Goal: Information Seeking & Learning: Learn about a topic

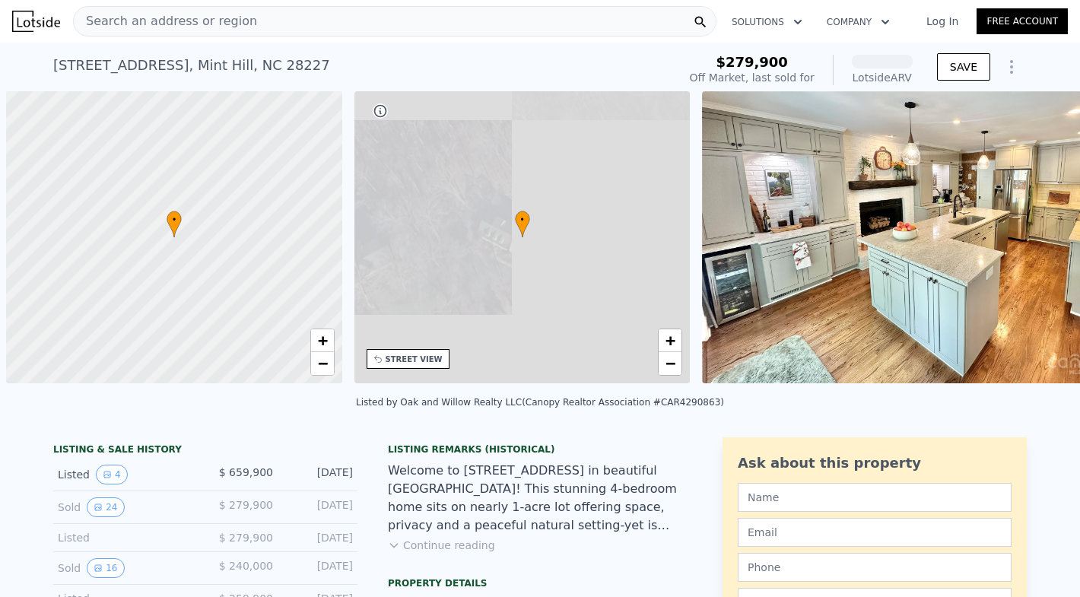
scroll to position [0, 6]
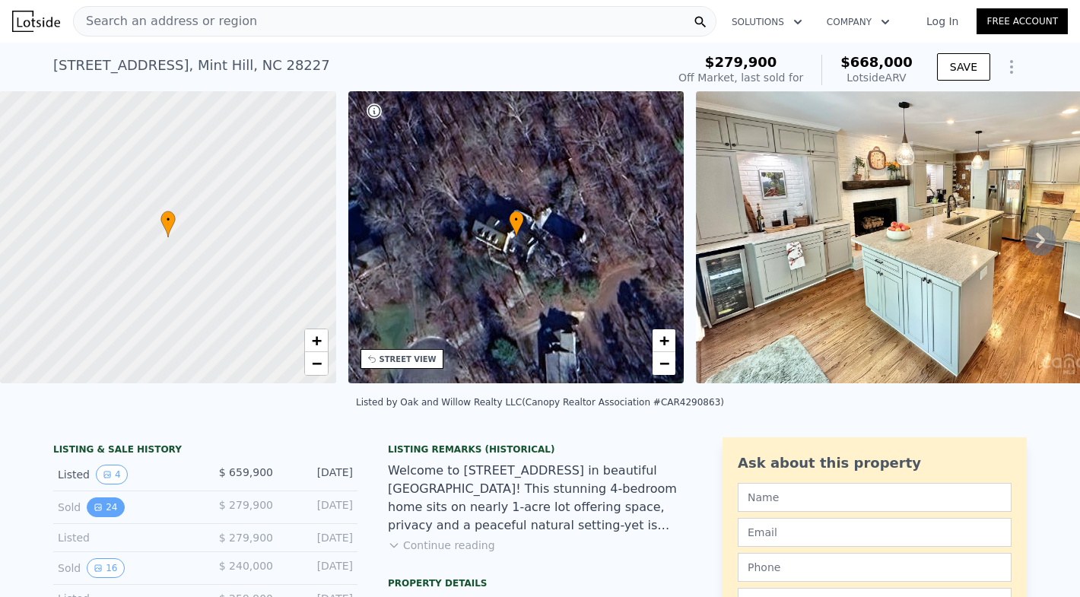
click at [107, 508] on button "24" at bounding box center [105, 508] width 37 height 20
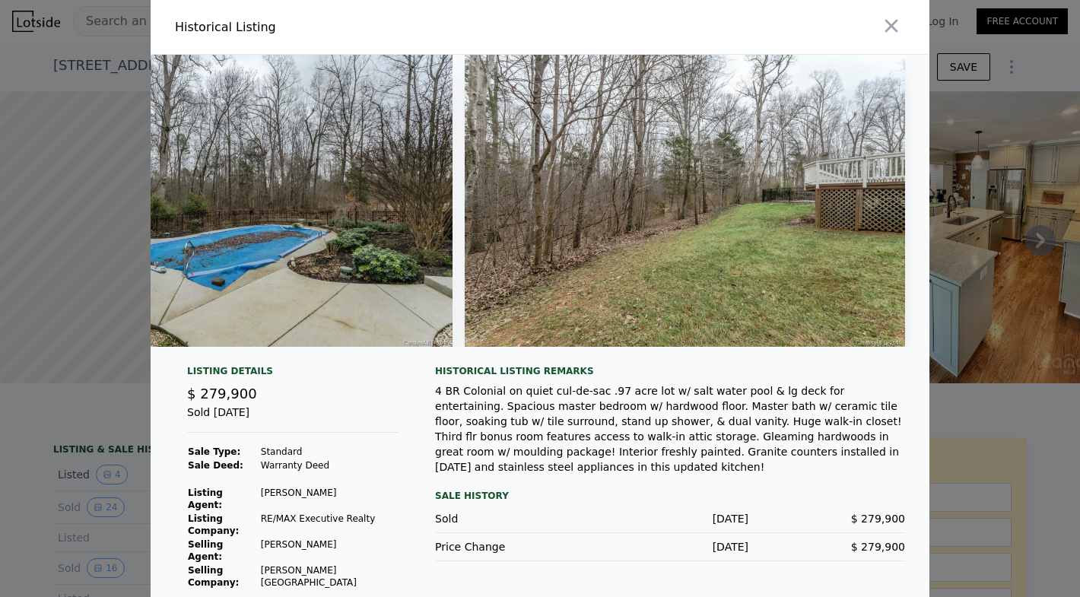
scroll to position [0, 10124]
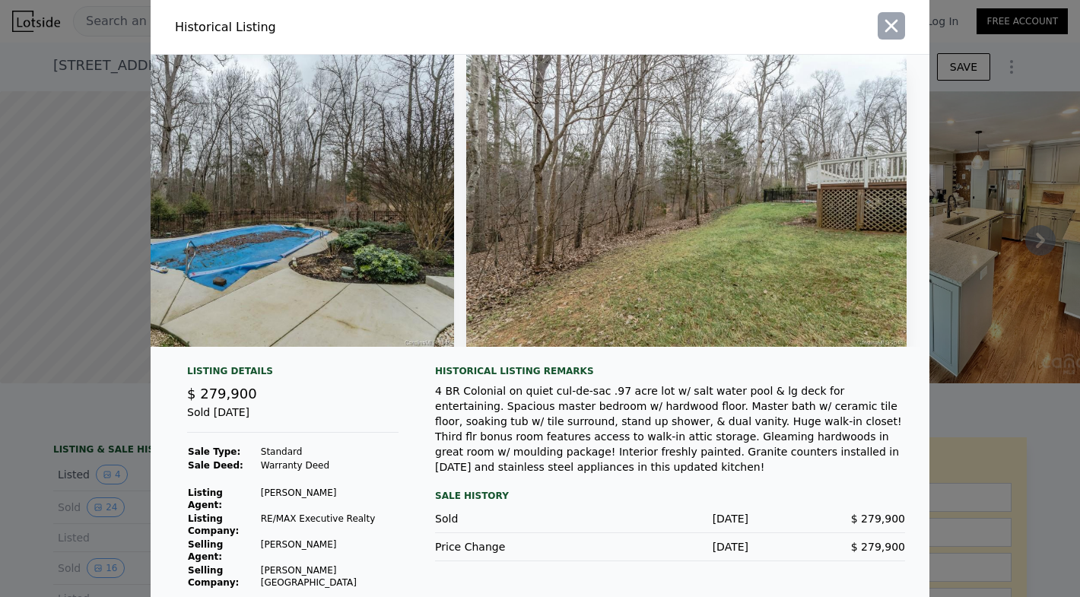
click at [886, 23] on icon "button" at bounding box center [891, 25] width 21 height 21
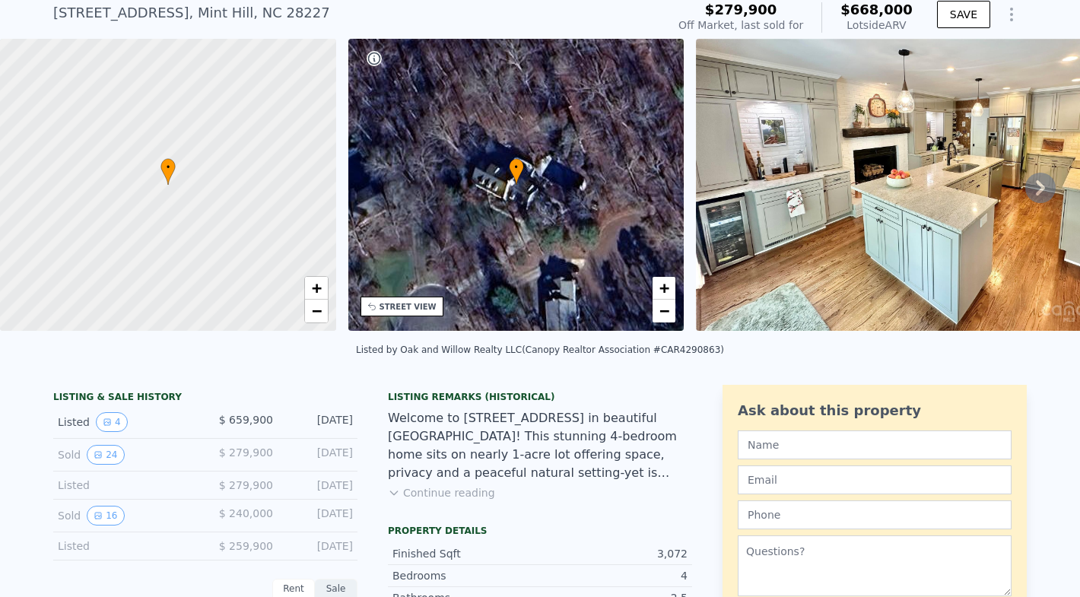
scroll to position [59, 0]
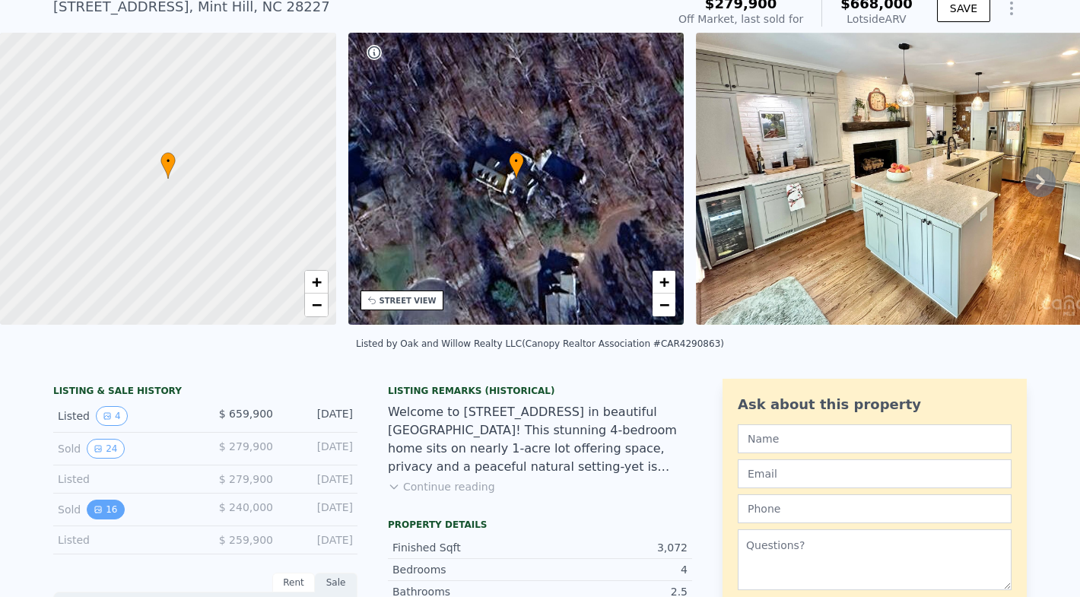
click at [108, 509] on button "16" at bounding box center [105, 510] width 37 height 20
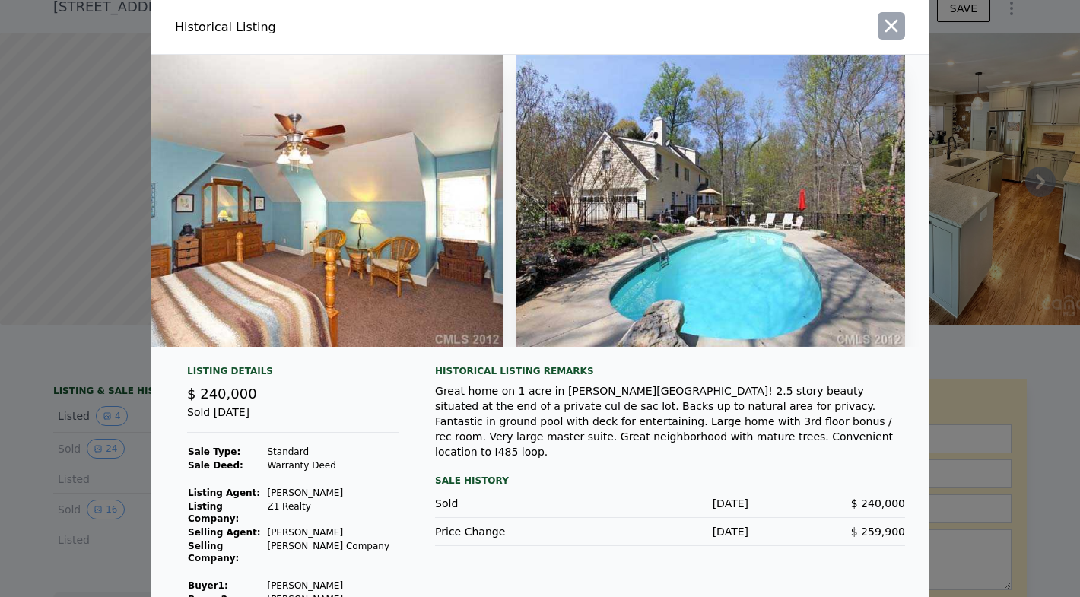
scroll to position [0, 0]
click at [886, 23] on icon "button" at bounding box center [891, 25] width 21 height 21
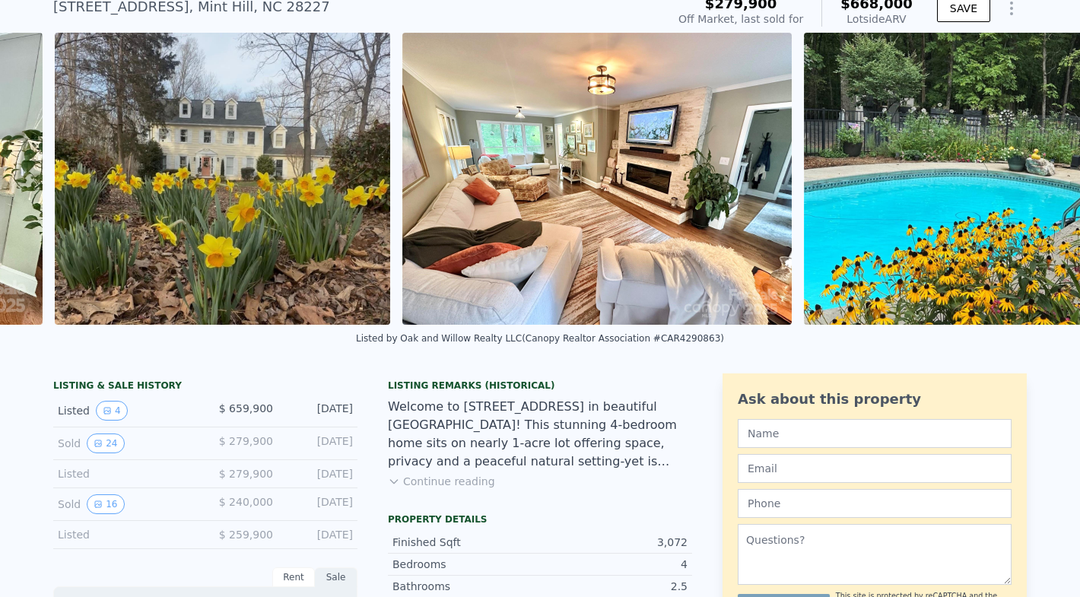
scroll to position [0, 1150]
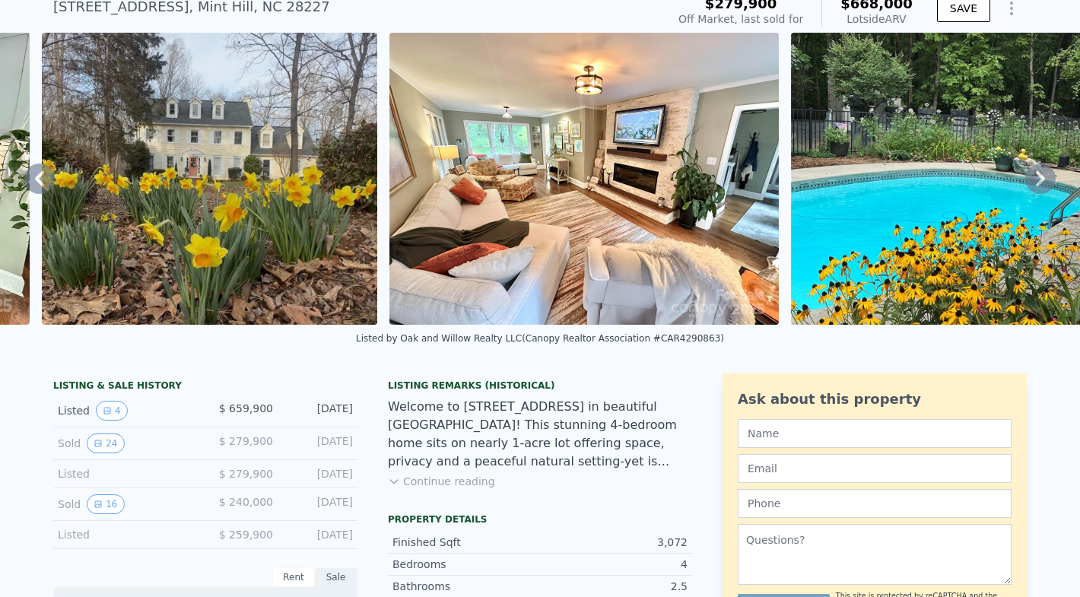
click at [905, 197] on img at bounding box center [959, 179] width 336 height 292
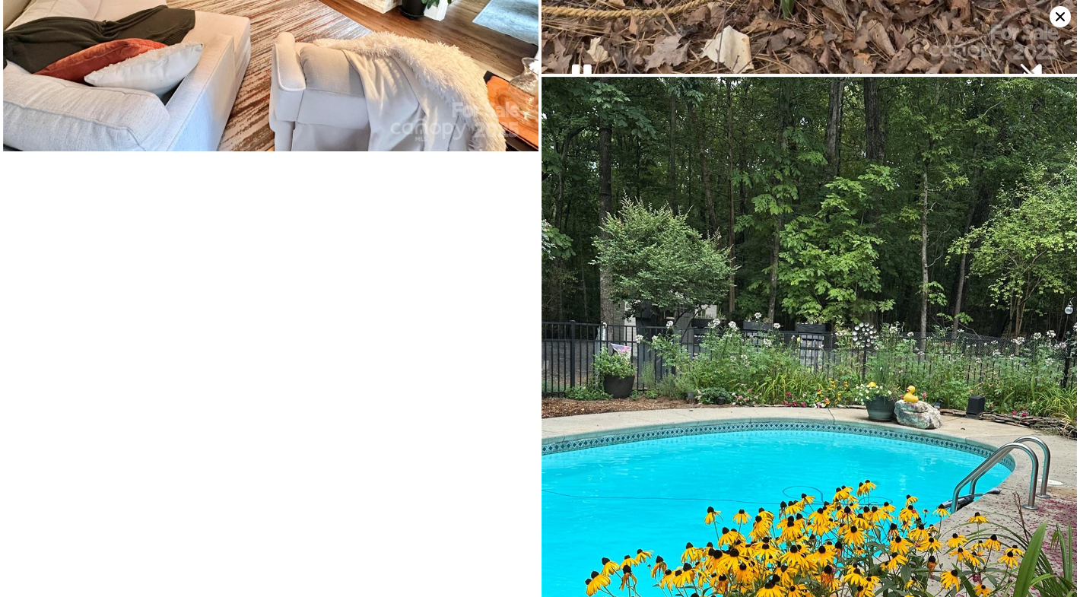
scroll to position [658, 0]
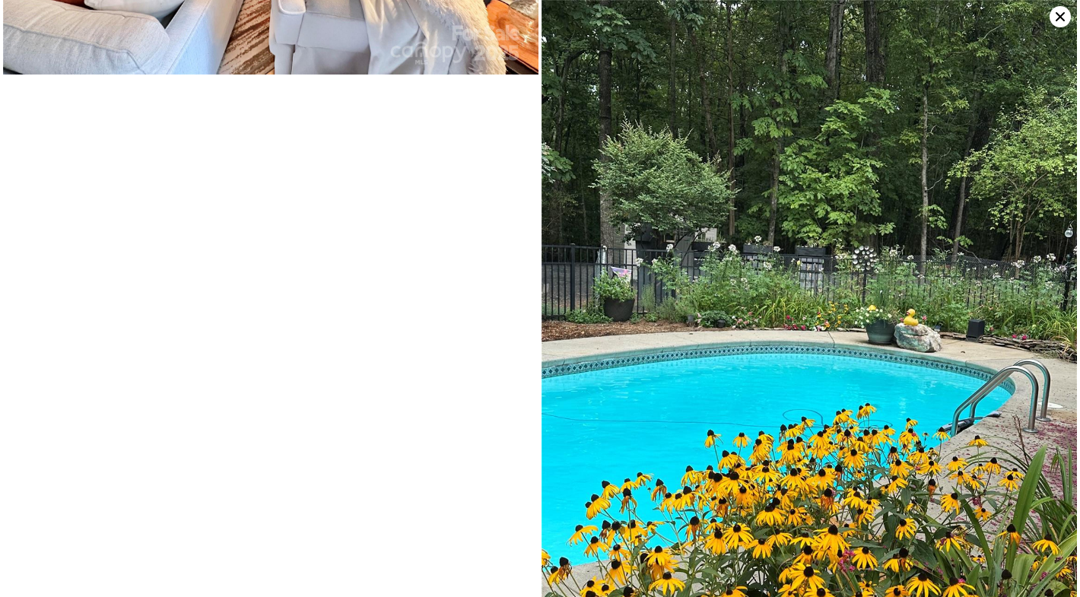
click at [759, 224] on img at bounding box center [810, 357] width 536 height 714
click at [1062, 21] on icon at bounding box center [1060, 16] width 21 height 21
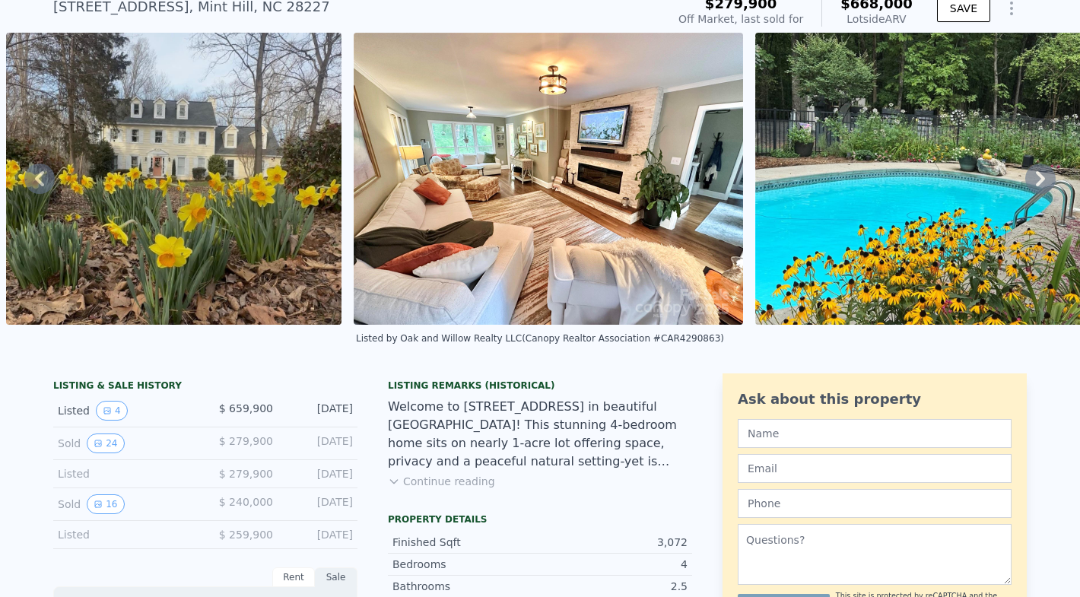
click at [485, 312] on img at bounding box center [549, 179] width 390 height 292
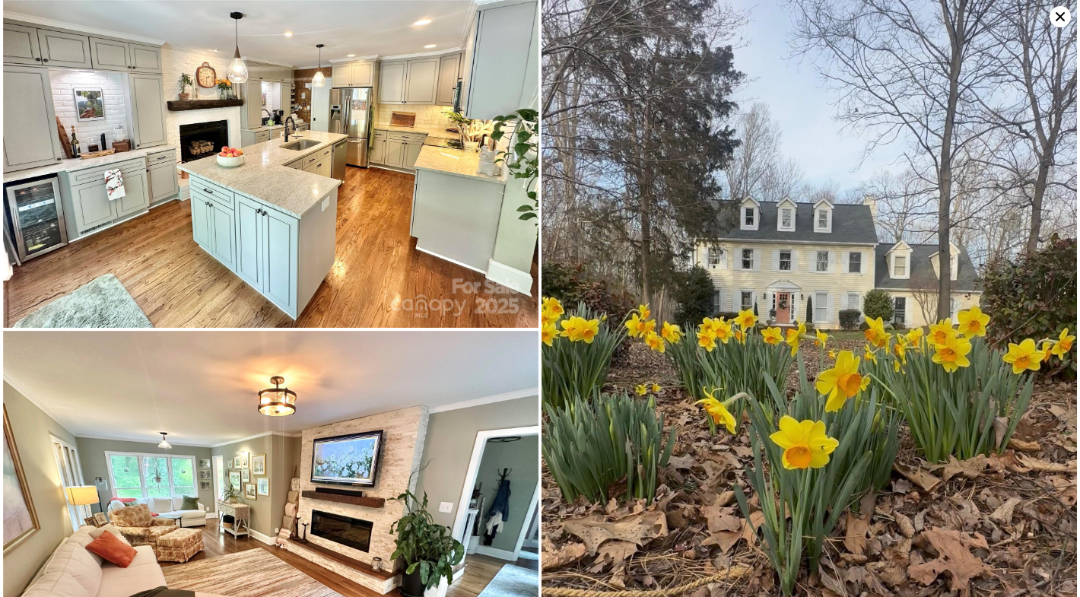
scroll to position [0, 0]
click at [1058, 15] on icon at bounding box center [1060, 16] width 9 height 9
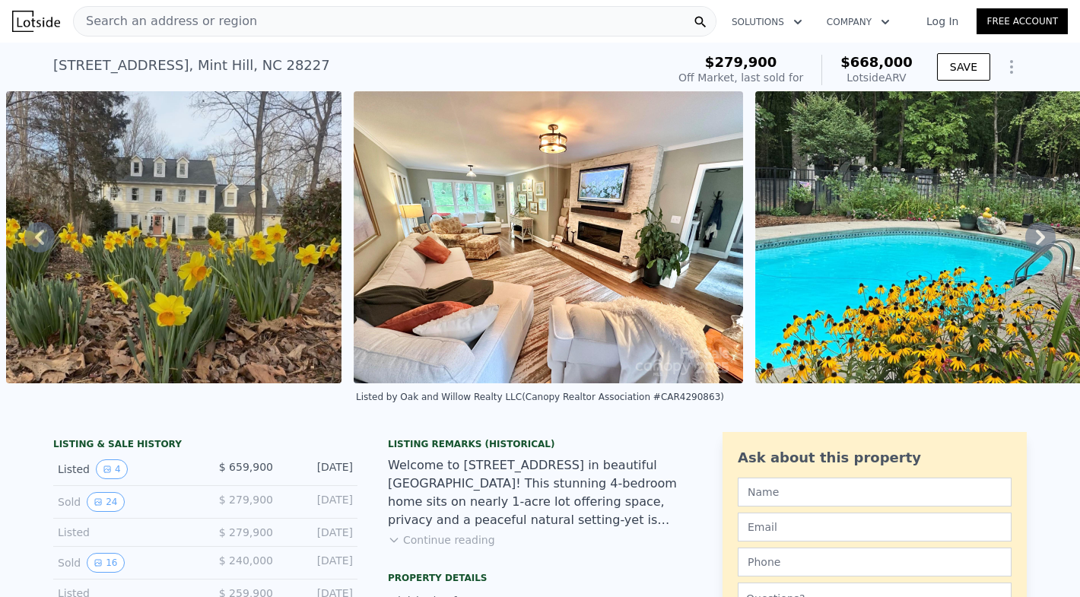
click at [625, 219] on img at bounding box center [549, 237] width 390 height 292
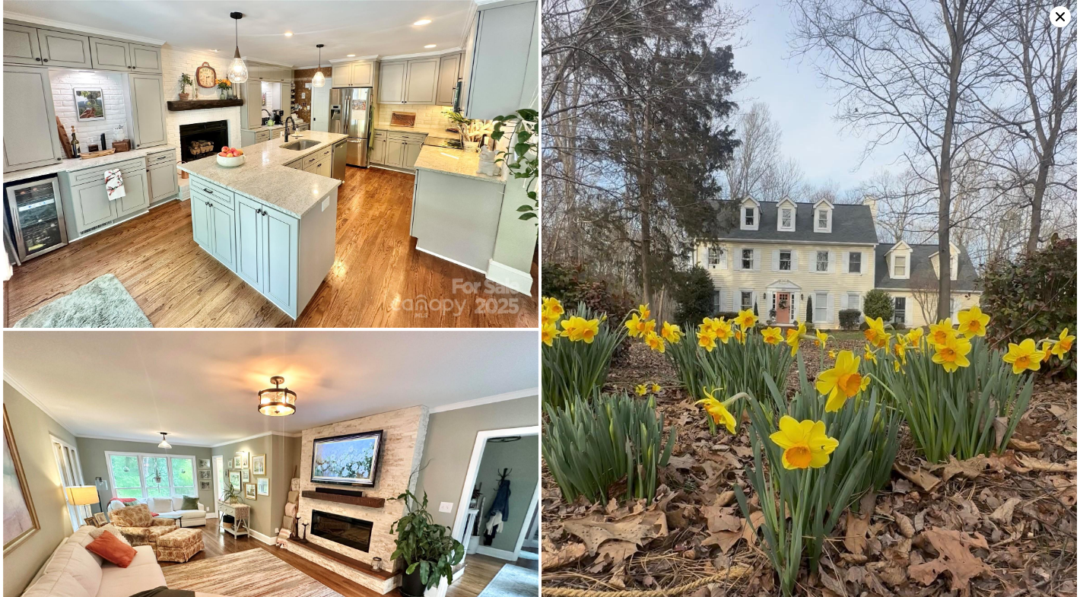
scroll to position [-1, 0]
click at [1062, 20] on icon at bounding box center [1060, 16] width 21 height 21
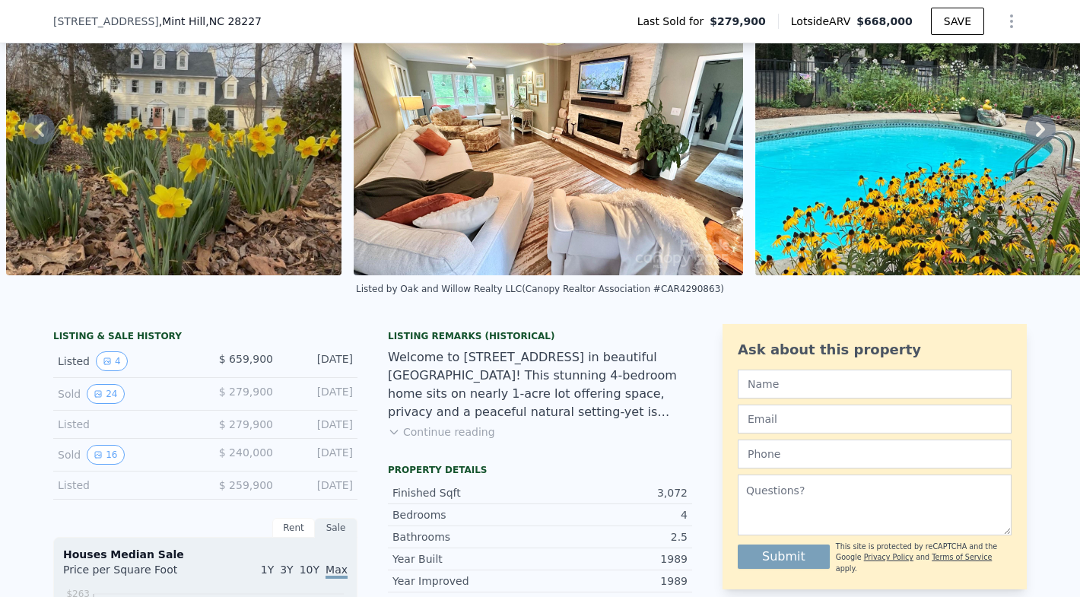
scroll to position [193, 0]
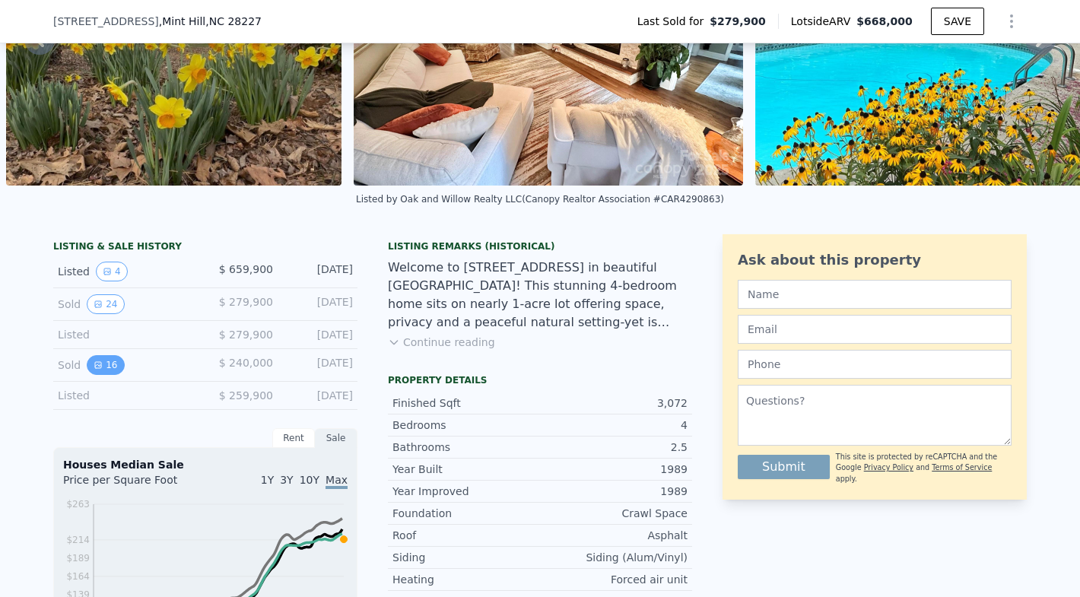
click at [114, 368] on button "16" at bounding box center [105, 365] width 37 height 20
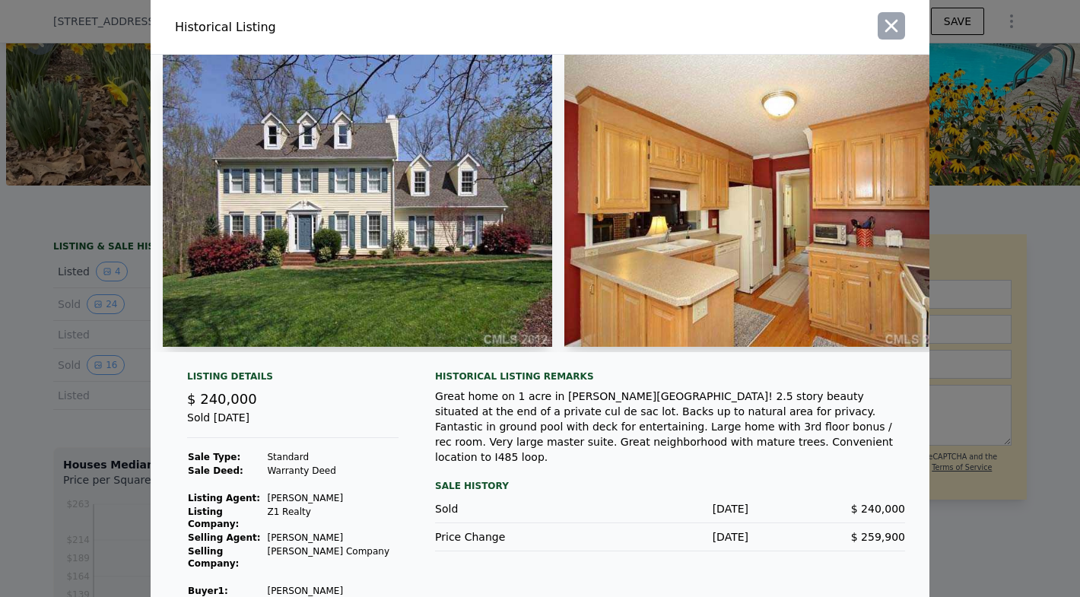
click at [883, 27] on icon "button" at bounding box center [891, 25] width 21 height 21
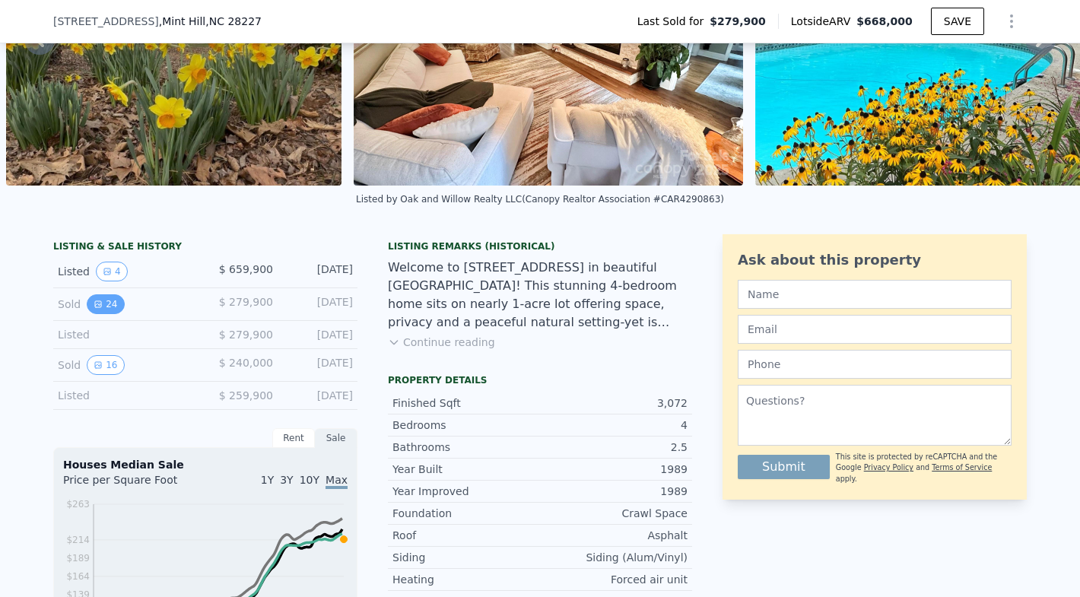
click at [110, 304] on button "24" at bounding box center [105, 304] width 37 height 20
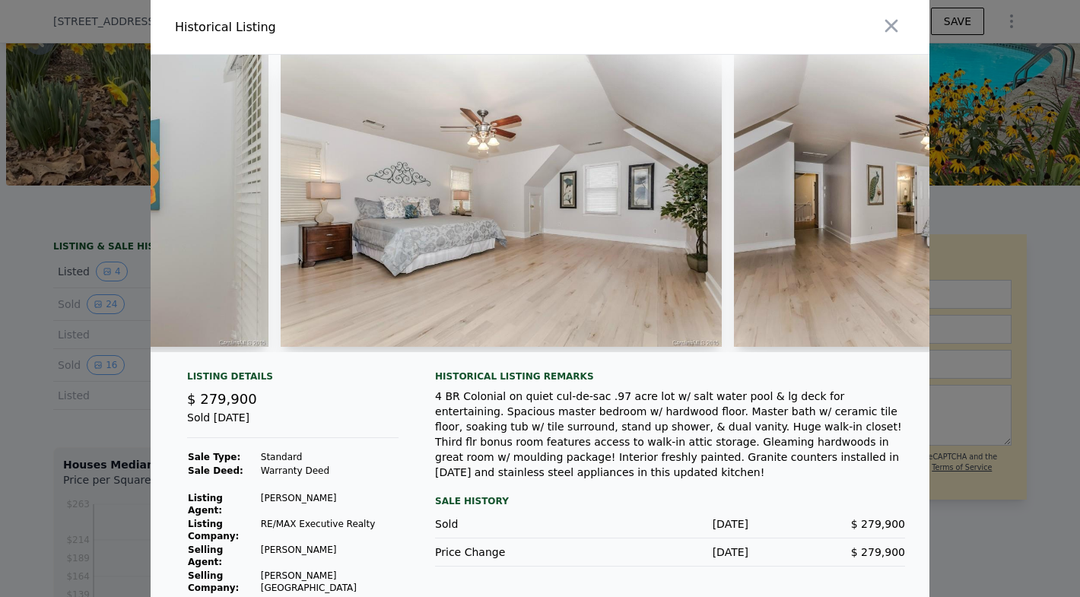
scroll to position [0, 5814]
